Goal: Communication & Community: Answer question/provide support

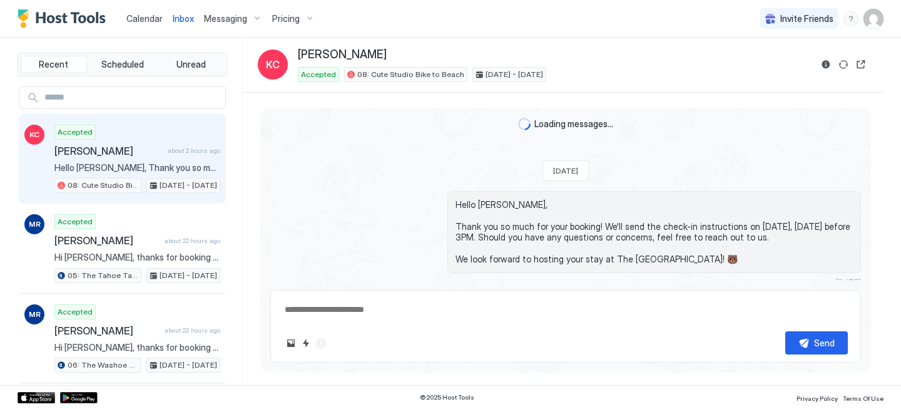
scroll to position [485, 0]
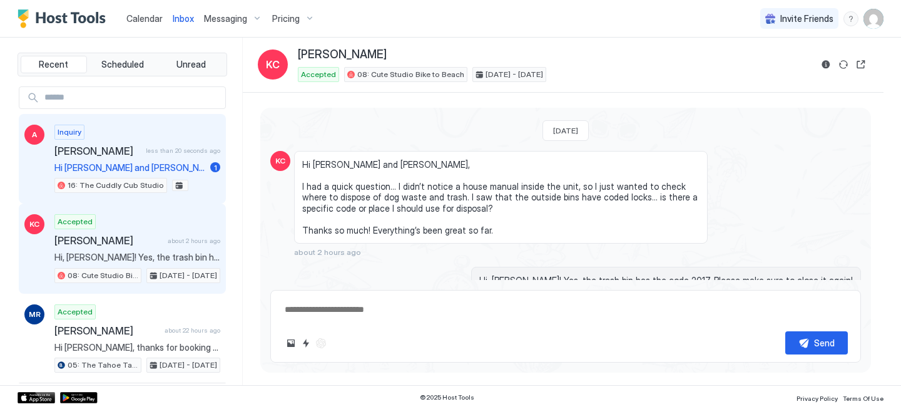
click at [121, 166] on span "Hi [PERSON_NAME] and [PERSON_NAME], i am reserving your Cuddly Cub Studio for o…" at bounding box center [129, 167] width 151 height 11
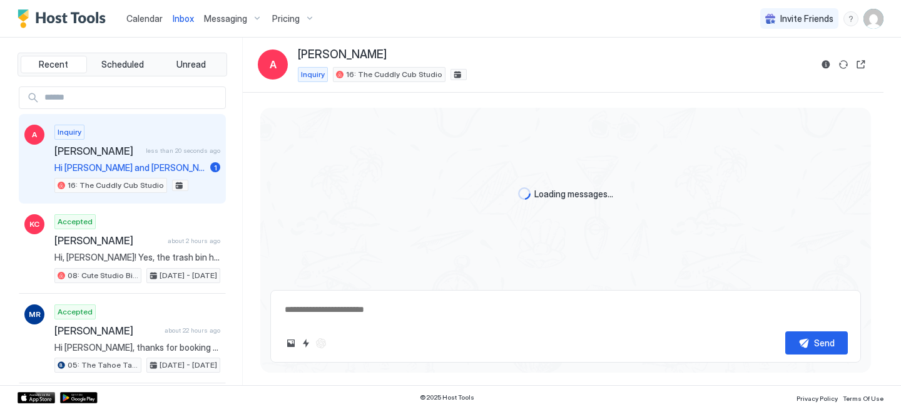
type textarea "*"
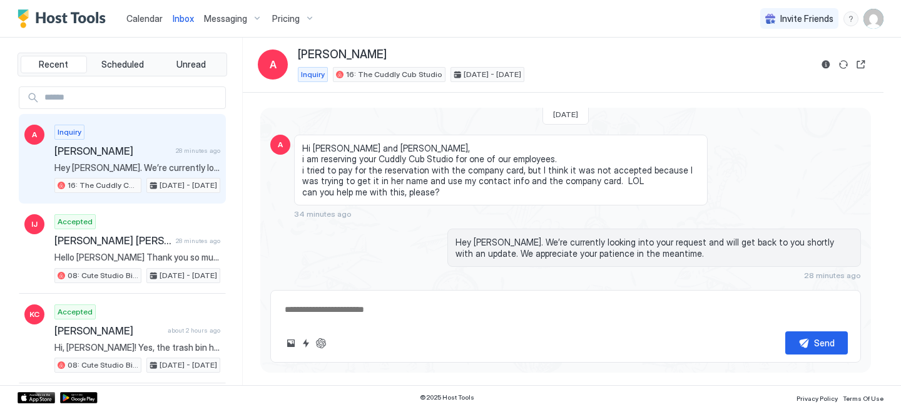
scroll to position [220, 0]
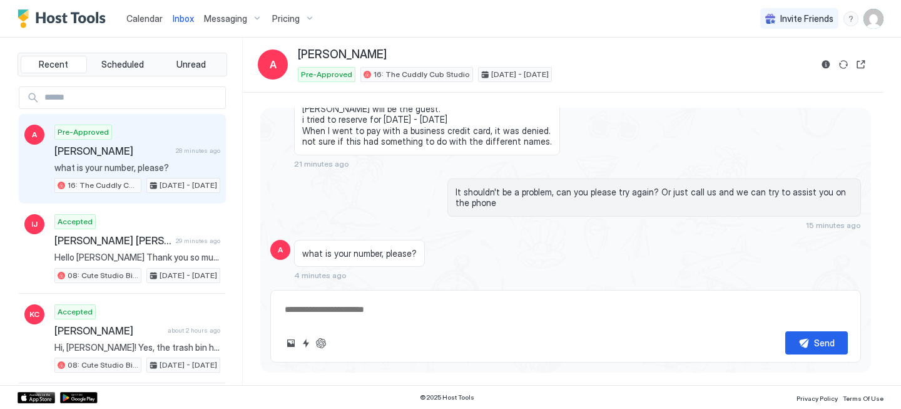
click at [396, 300] on textarea at bounding box center [566, 309] width 565 height 23
click at [398, 302] on textarea "To enrich screen reader interactions, please activate Accessibility in Grammarl…" at bounding box center [566, 309] width 565 height 23
type textarea "*"
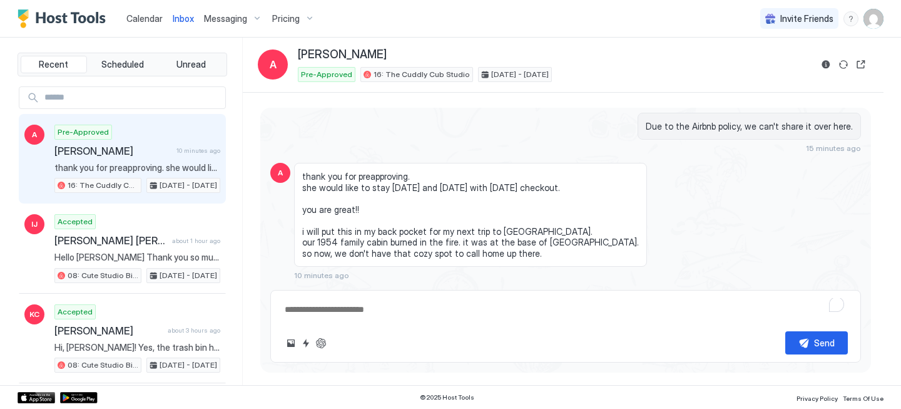
click at [354, 317] on textarea "To enrich screen reader interactions, please activate Accessibility in Grammarl…" at bounding box center [566, 309] width 565 height 23
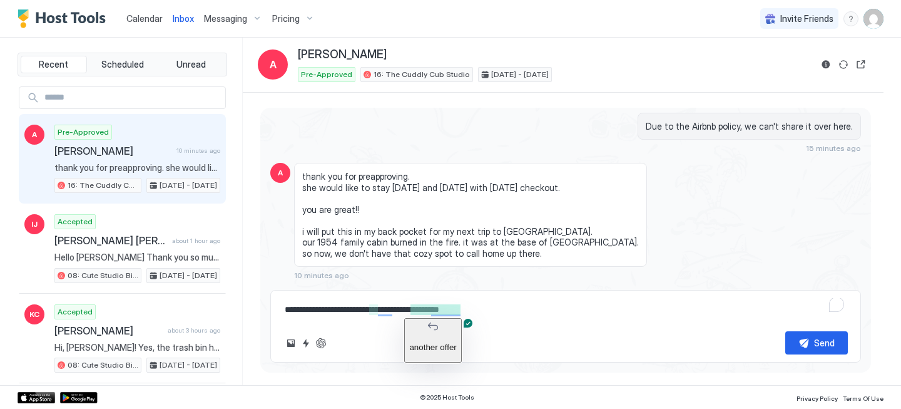
drag, startPoint x: 412, startPoint y: 312, endPoint x: 497, endPoint y: 312, distance: 85.1
click at [497, 312] on textarea "**********" at bounding box center [566, 309] width 565 height 23
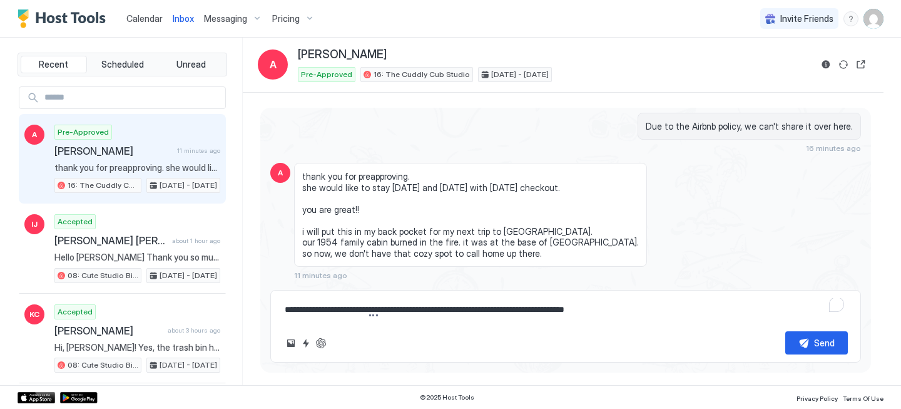
click at [396, 311] on textarea "**********" at bounding box center [566, 309] width 565 height 23
type textarea "**********"
click at [142, 19] on span "Calendar" at bounding box center [144, 18] width 36 height 11
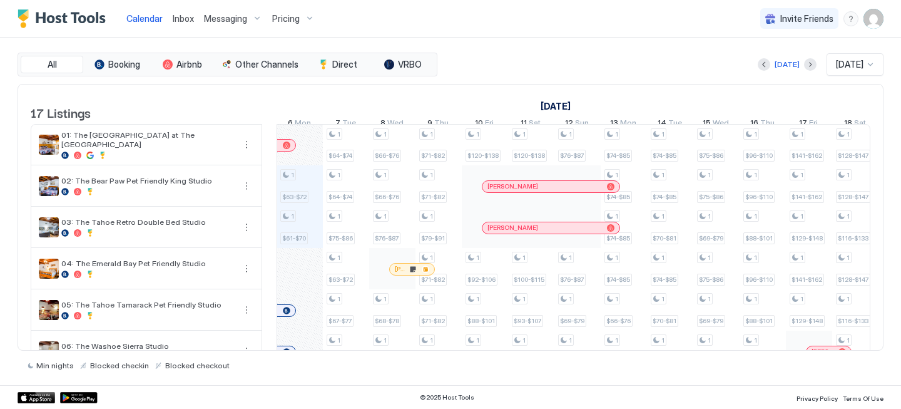
click at [177, 23] on span "Inbox" at bounding box center [183, 18] width 21 height 11
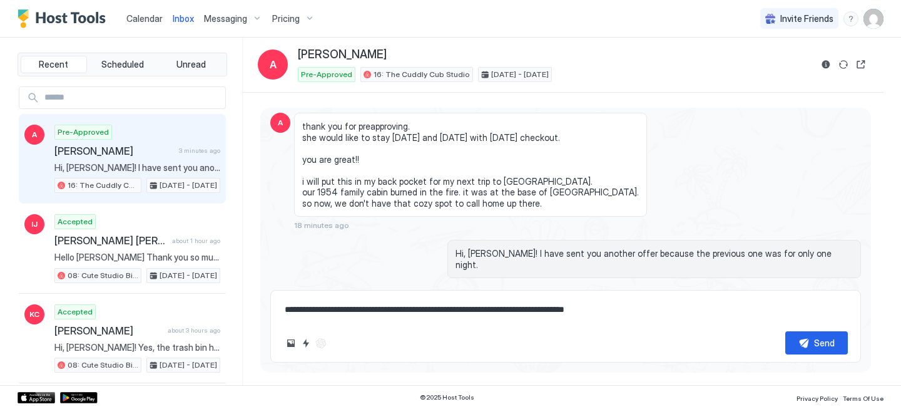
scroll to position [484, 0]
click at [587, 307] on textarea "**********" at bounding box center [566, 309] width 565 height 23
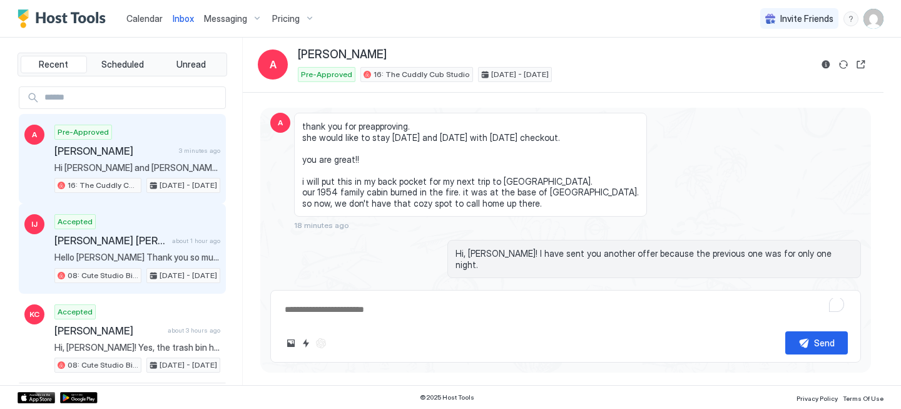
click at [146, 244] on span "[PERSON_NAME] [PERSON_NAME]" at bounding box center [110, 240] width 113 height 13
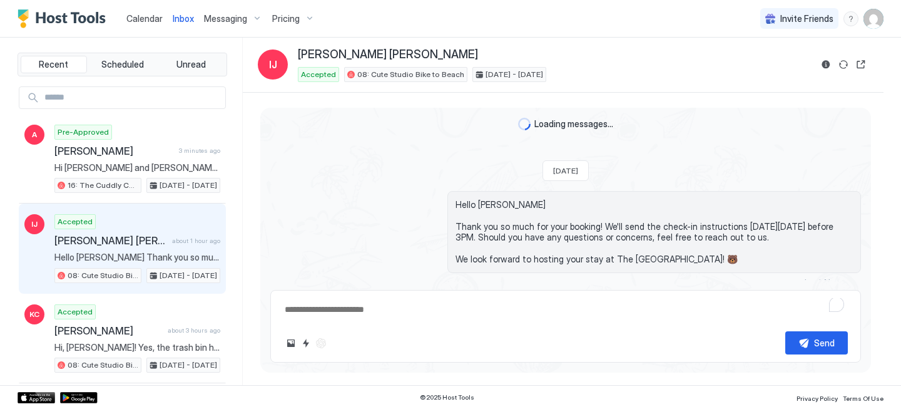
scroll to position [31, 0]
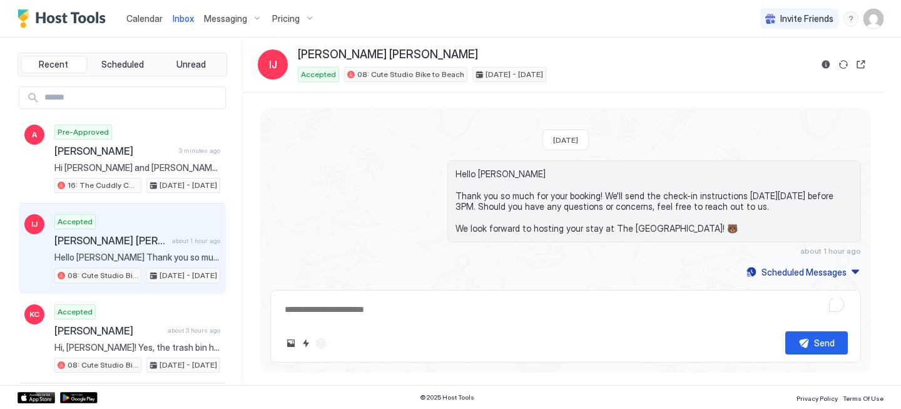
click at [133, 18] on span "Calendar" at bounding box center [144, 18] width 36 height 11
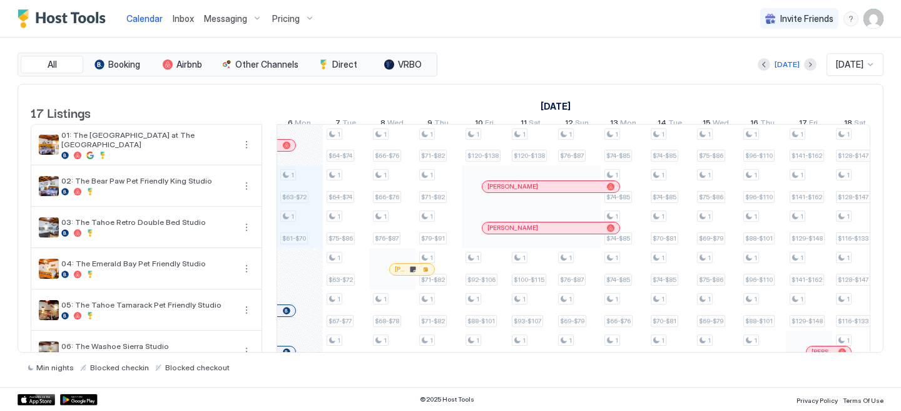
click at [190, 18] on span "Inbox" at bounding box center [183, 18] width 21 height 11
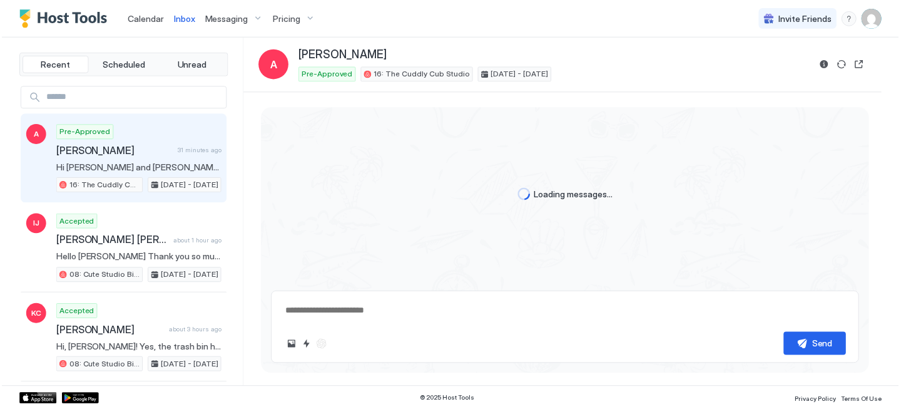
scroll to position [525, 0]
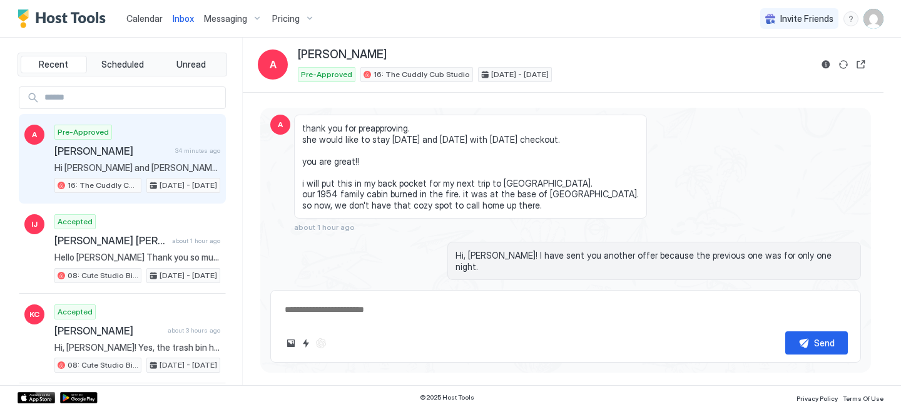
click at [144, 24] on link "Calendar" at bounding box center [144, 18] width 36 height 13
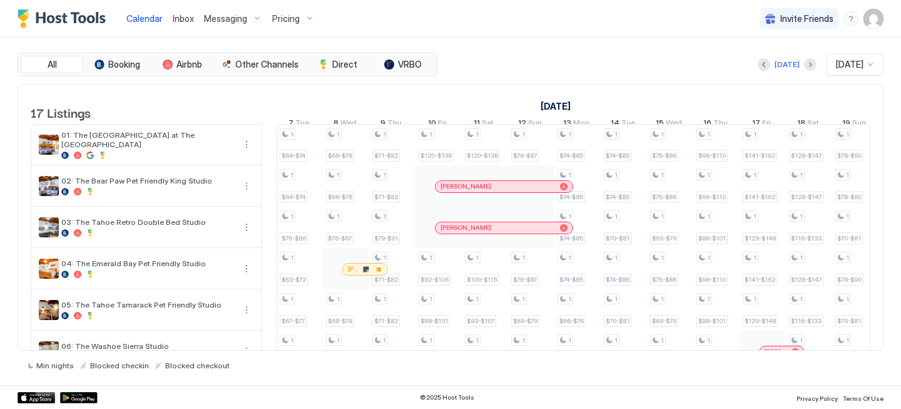
click at [349, 273] on span "[PERSON_NAME]" at bounding box center [354, 269] width 13 height 8
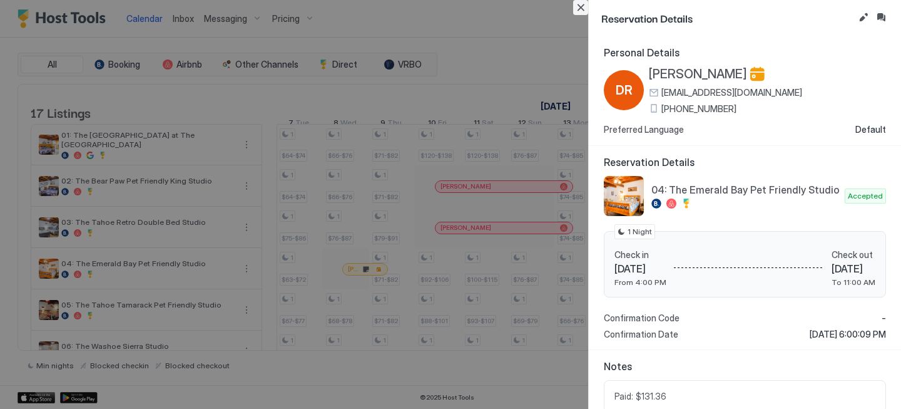
click at [575, 6] on button "Close" at bounding box center [580, 7] width 15 height 15
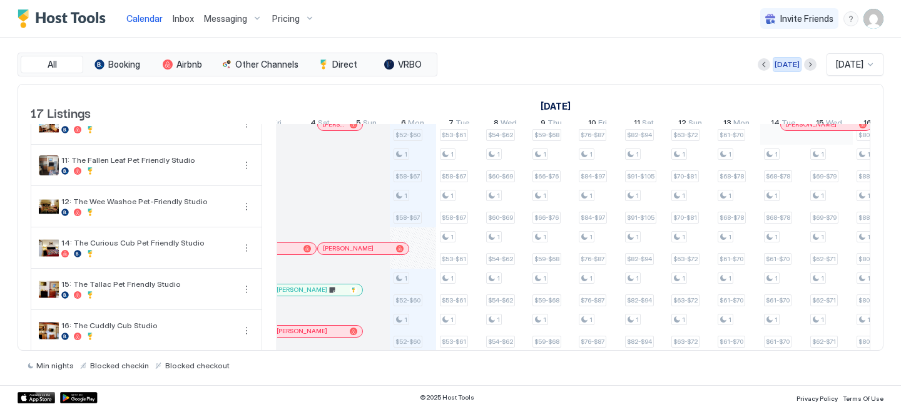
click at [775, 61] on div "[DATE]" at bounding box center [787, 64] width 25 height 11
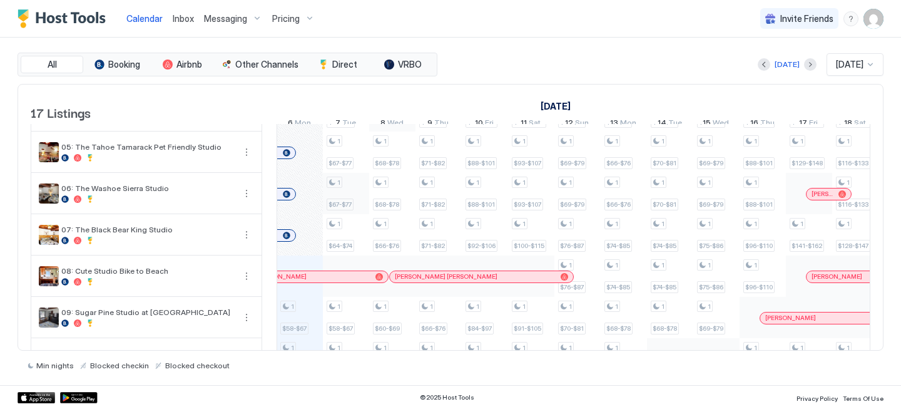
scroll to position [132, 0]
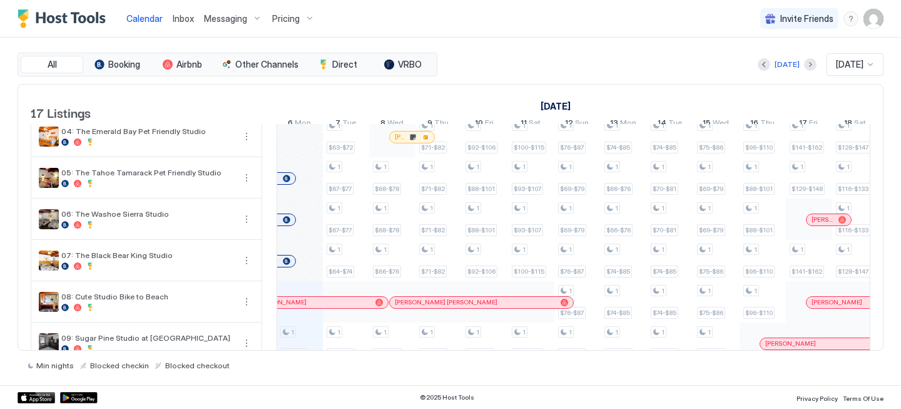
click at [184, 12] on link "Inbox" at bounding box center [183, 18] width 21 height 13
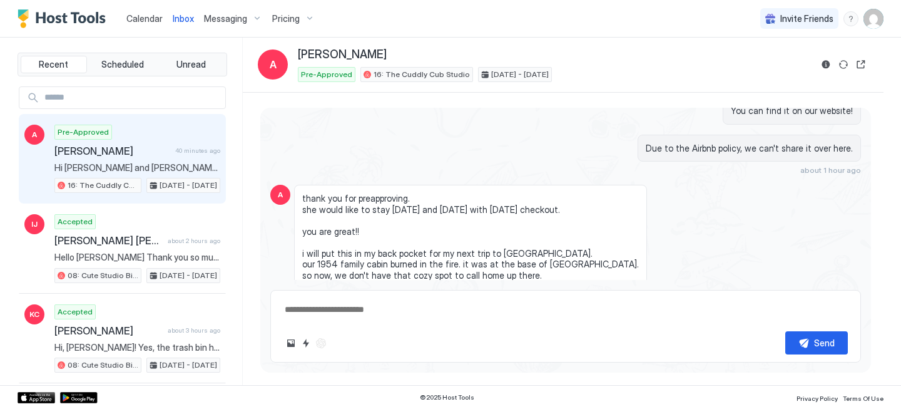
scroll to position [527, 0]
